Goal: Navigation & Orientation: Find specific page/section

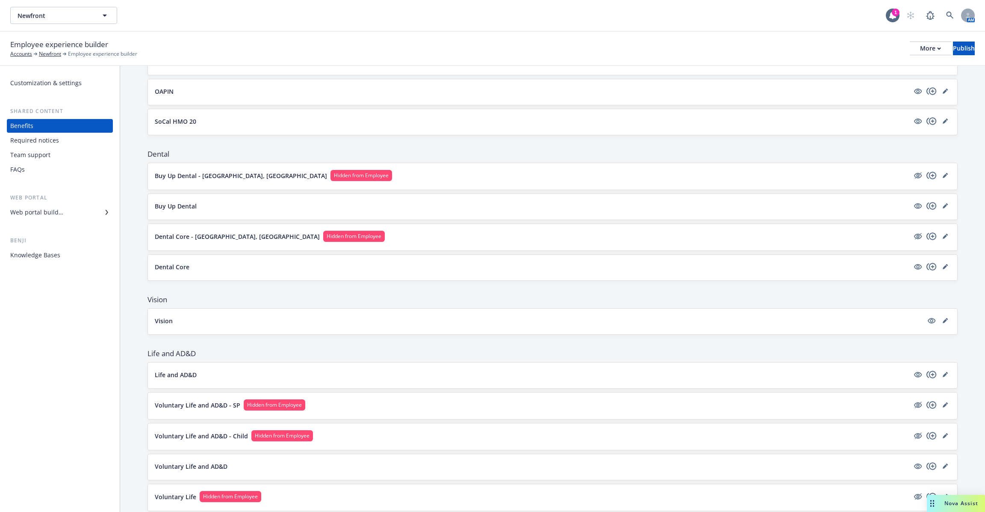
scroll to position [95, 0]
